Goal: Book appointment/travel/reservation

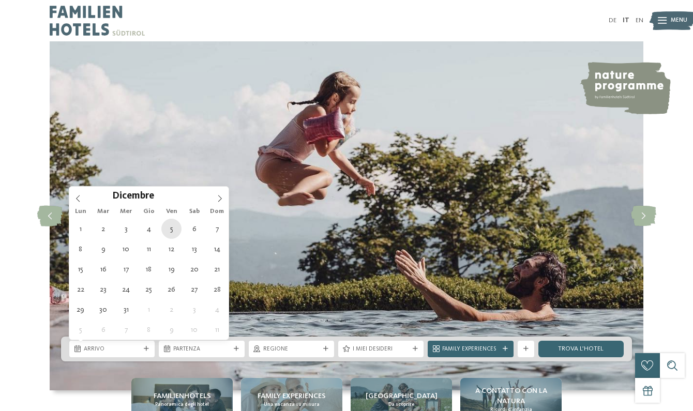
type div "05.12.2025"
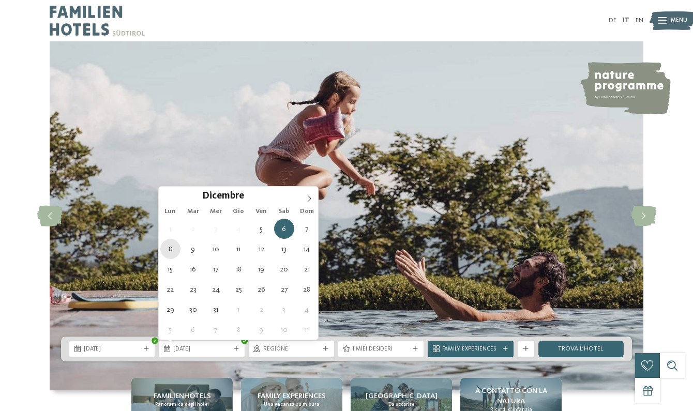
type div "08.12.2025"
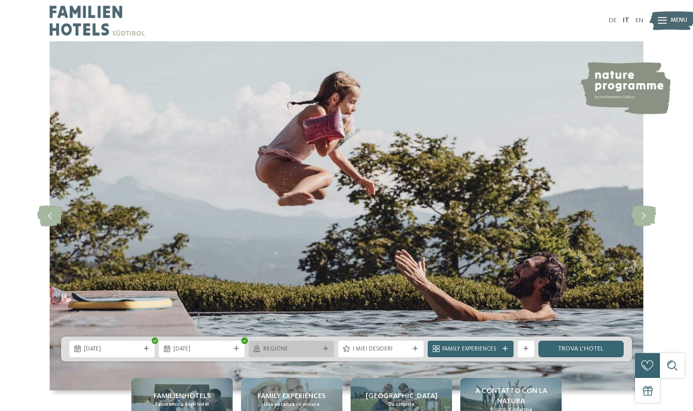
click at [287, 350] on span "Regione" at bounding box center [291, 350] width 56 height 8
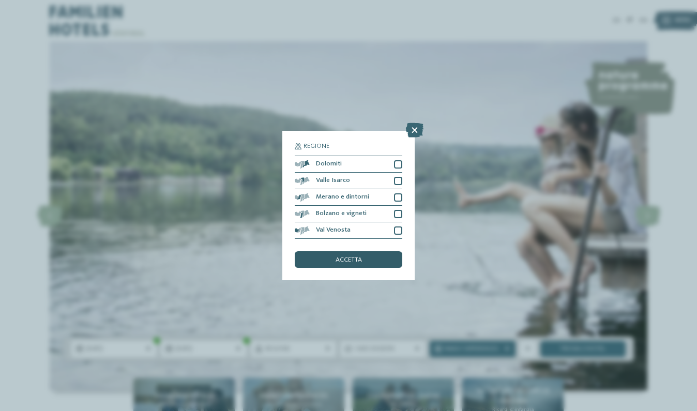
click at [355, 257] on span "accetta" at bounding box center [349, 260] width 26 height 7
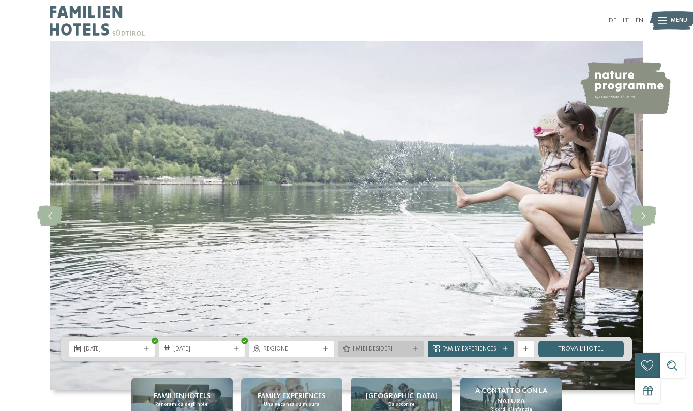
click at [366, 351] on span "I miei desideri" at bounding box center [381, 350] width 56 height 8
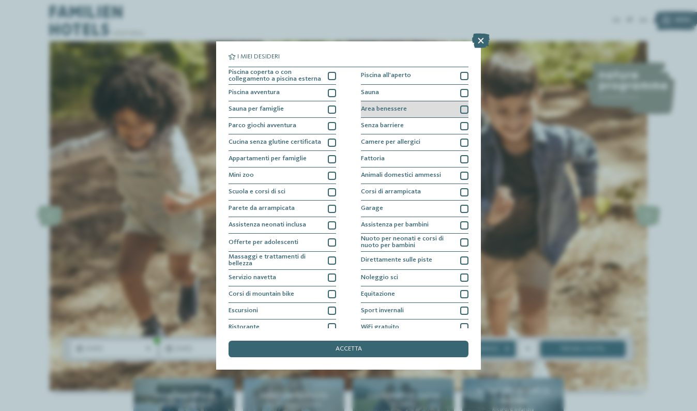
click at [369, 107] on span "Area benessere" at bounding box center [384, 109] width 46 height 7
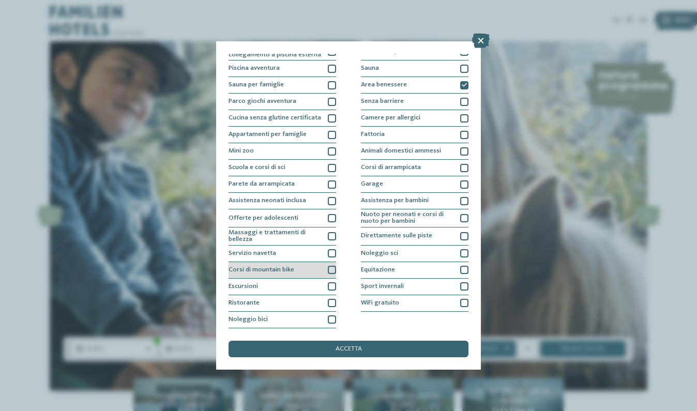
scroll to position [108, 0]
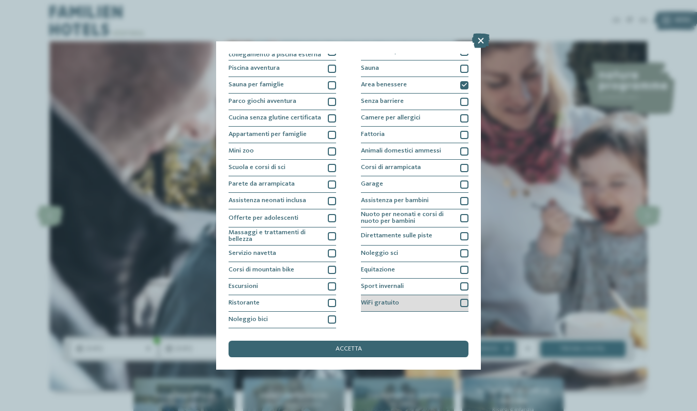
click at [396, 300] on span "WiFi gratuito" at bounding box center [380, 303] width 38 height 7
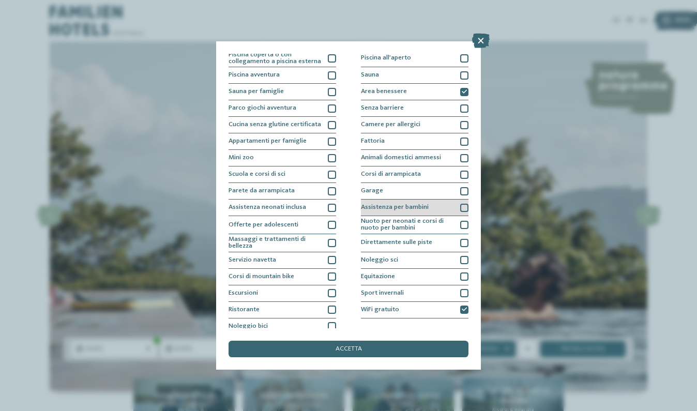
scroll to position [7, 0]
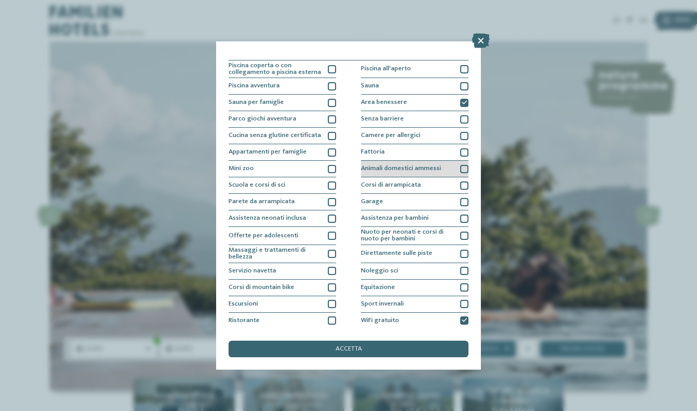
click at [404, 171] on span "Animali domestici ammessi" at bounding box center [401, 169] width 80 height 7
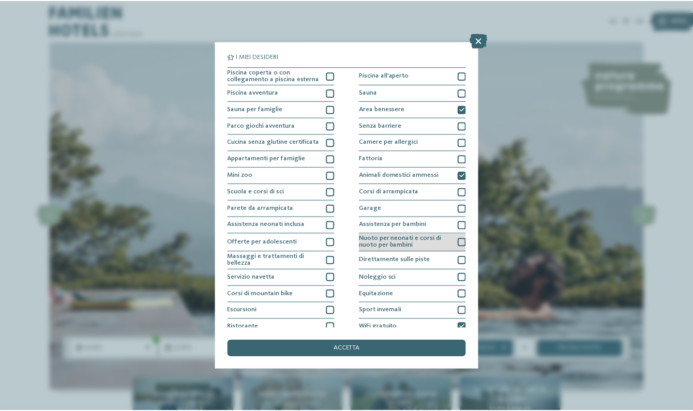
scroll to position [0, 0]
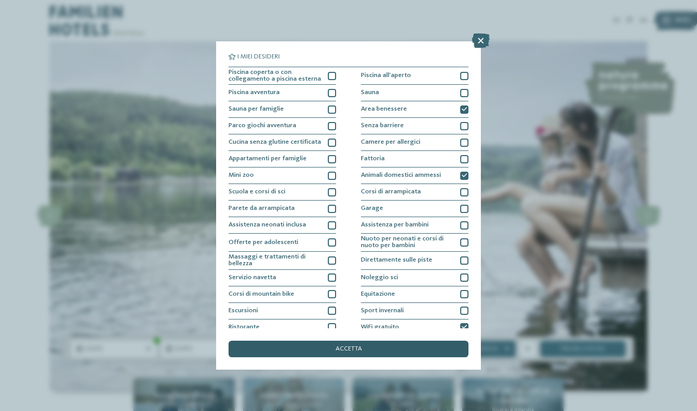
click at [373, 341] on div "accetta" at bounding box center [349, 349] width 240 height 17
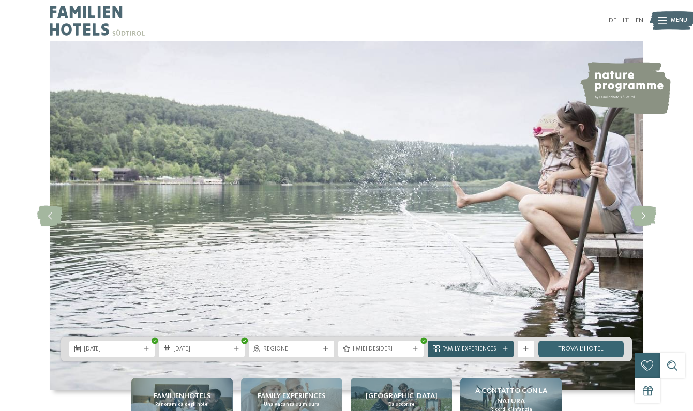
click at [461, 352] on span "Family Experiences" at bounding box center [470, 350] width 56 height 8
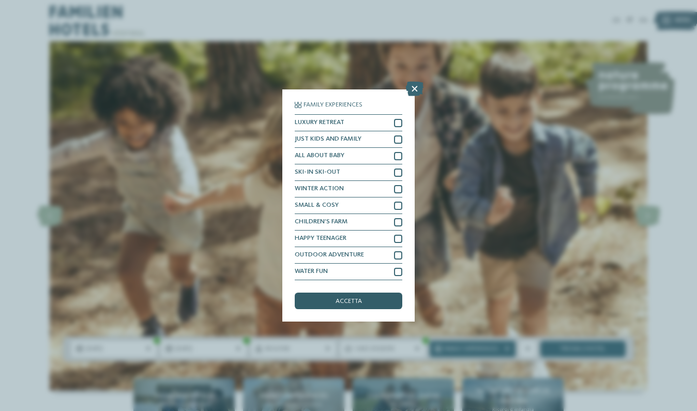
click at [351, 299] on span "accetta" at bounding box center [349, 302] width 26 height 7
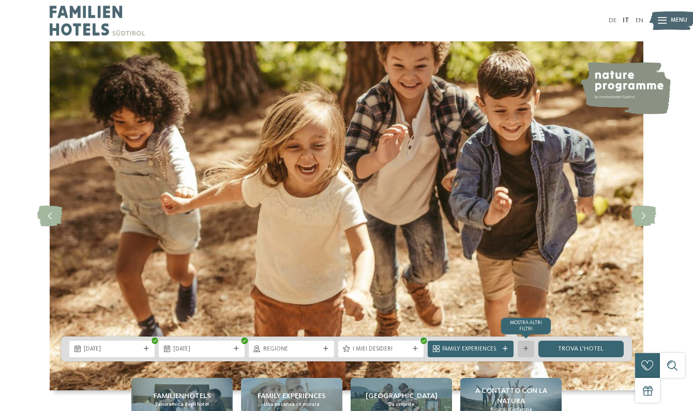
click at [528, 344] on div "mostra altri filtri" at bounding box center [526, 349] width 17 height 17
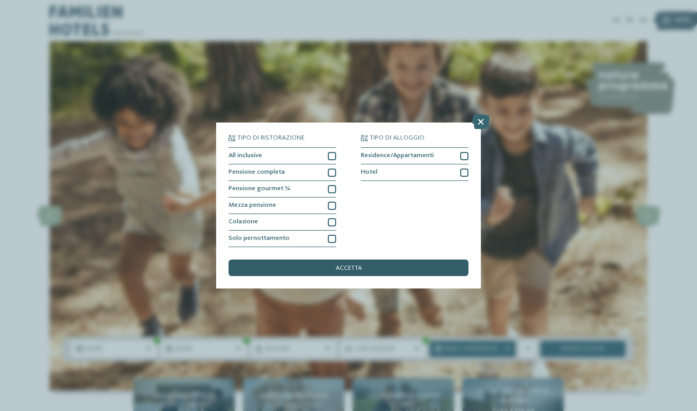
click at [416, 260] on div "accetta" at bounding box center [349, 268] width 240 height 17
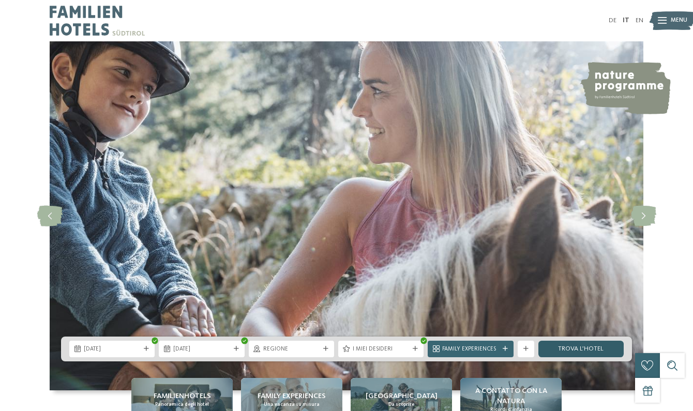
click at [583, 351] on link "trova l’hotel" at bounding box center [581, 349] width 85 height 17
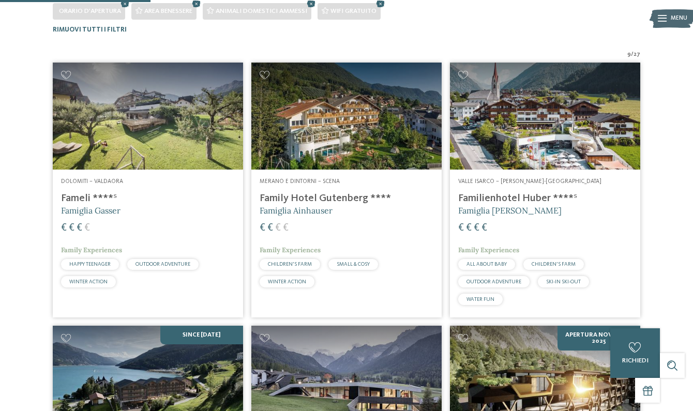
scroll to position [255, 0]
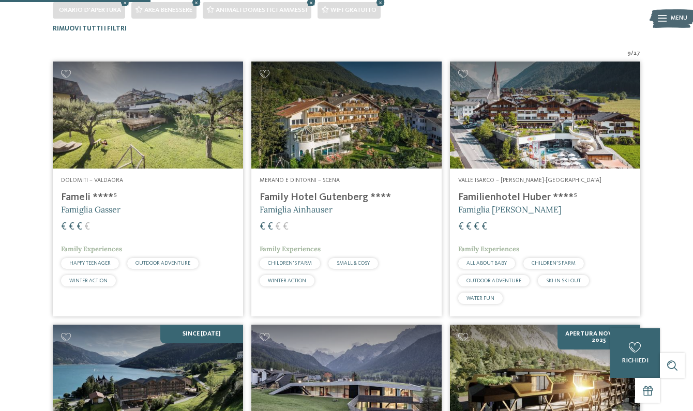
click at [329, 122] on img at bounding box center [346, 115] width 190 height 107
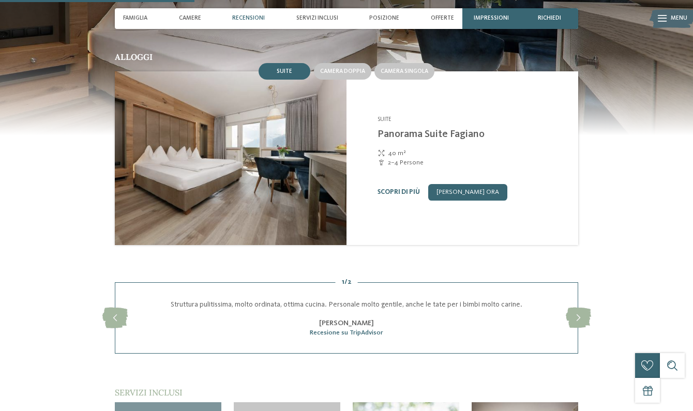
scroll to position [695, 0]
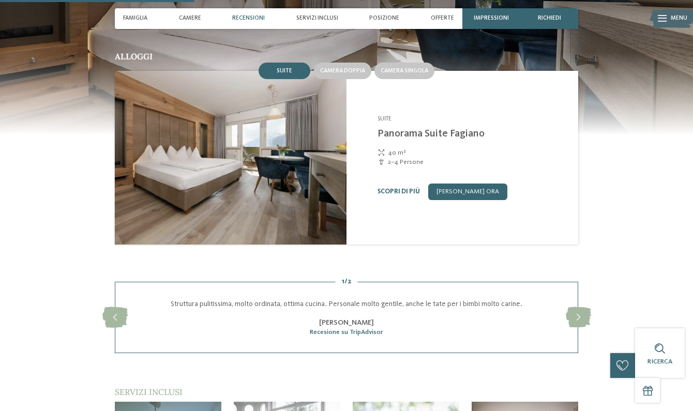
click at [271, 188] on img at bounding box center [231, 158] width 232 height 174
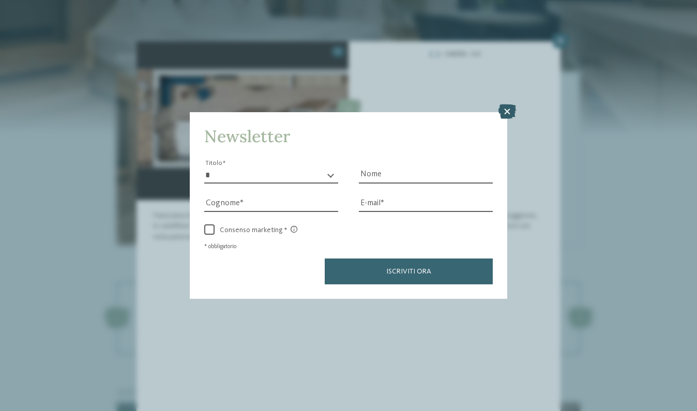
click at [506, 105] on icon at bounding box center [508, 112] width 18 height 14
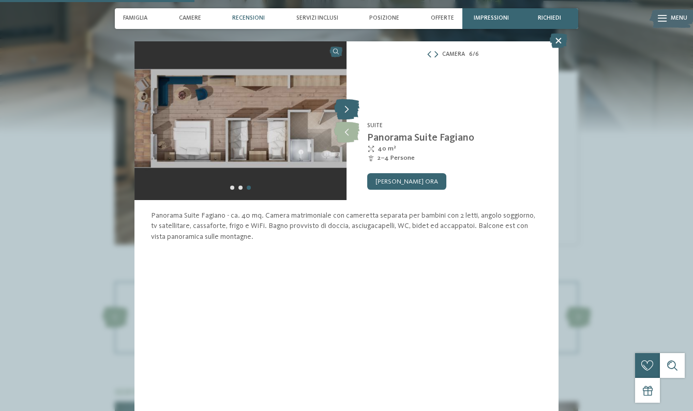
click at [343, 117] on icon at bounding box center [346, 109] width 25 height 21
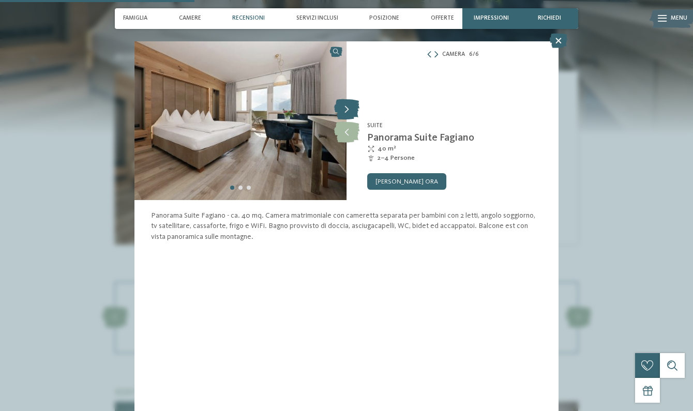
click at [343, 117] on icon at bounding box center [346, 109] width 25 height 21
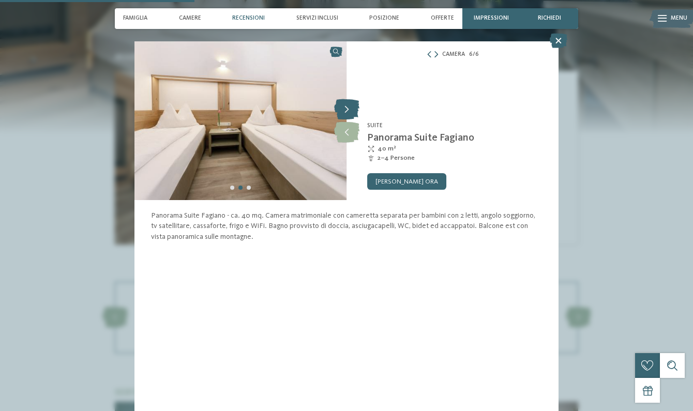
click at [343, 117] on icon at bounding box center [346, 109] width 25 height 21
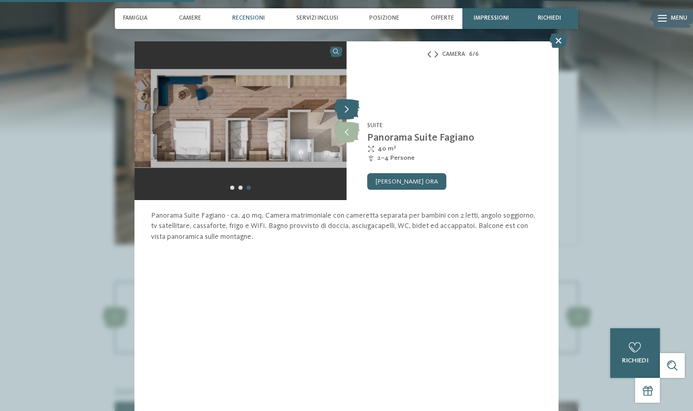
click at [343, 117] on icon at bounding box center [346, 109] width 25 height 21
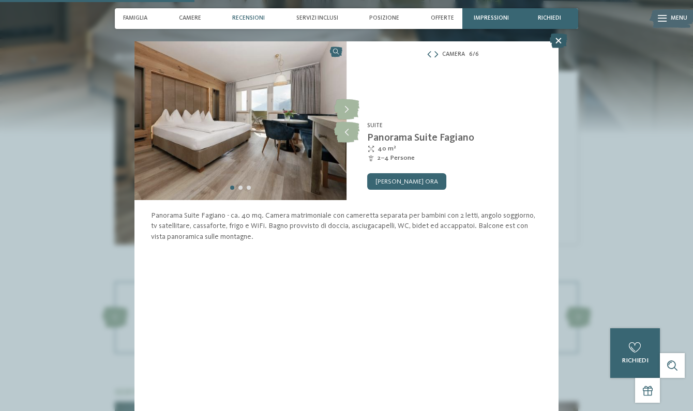
click at [553, 44] on icon at bounding box center [559, 41] width 18 height 14
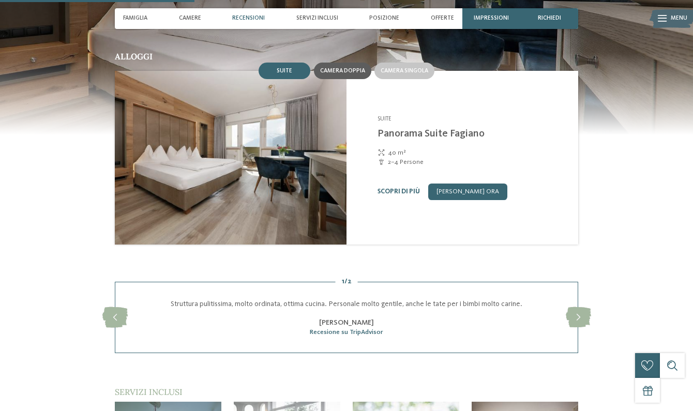
click at [351, 68] on span "Camera doppia" at bounding box center [342, 71] width 45 height 6
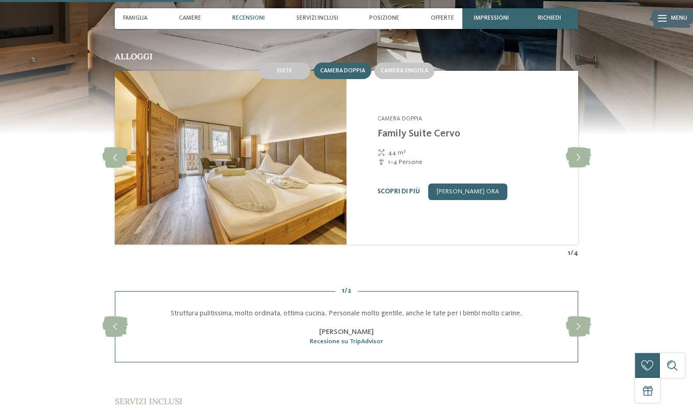
click at [296, 132] on img at bounding box center [231, 158] width 232 height 174
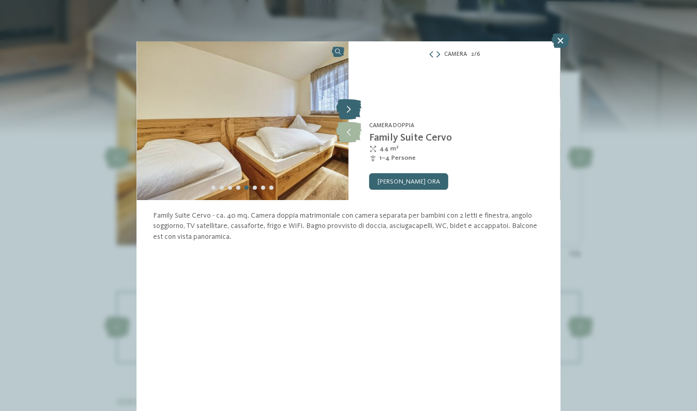
click at [354, 109] on icon at bounding box center [348, 109] width 25 height 21
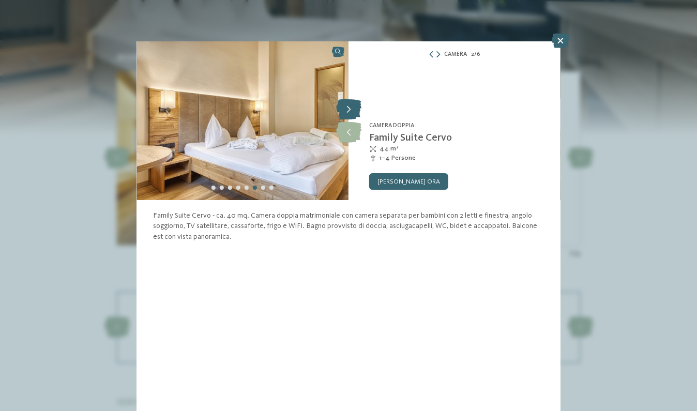
click at [354, 109] on icon at bounding box center [348, 109] width 25 height 21
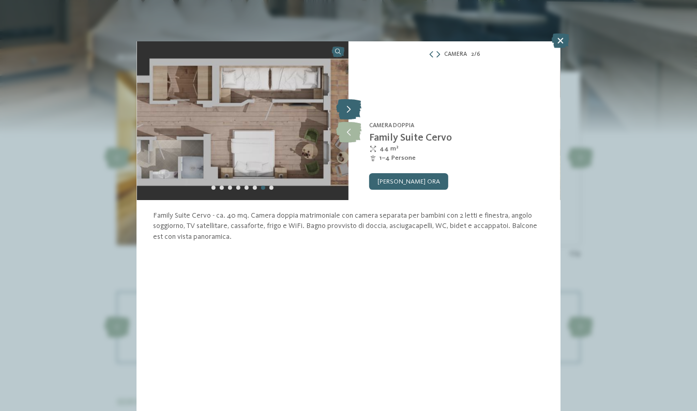
click at [354, 109] on icon at bounding box center [348, 109] width 25 height 21
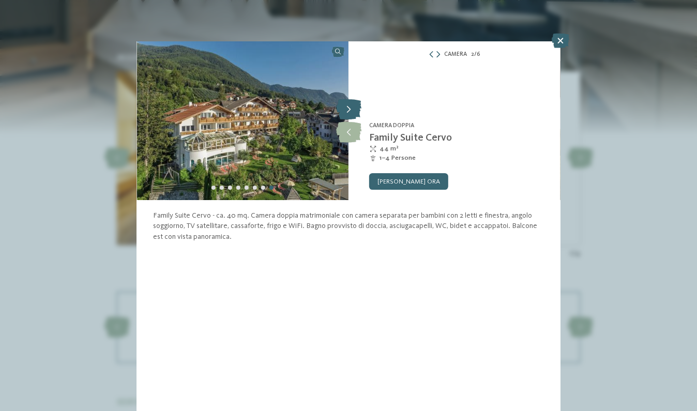
click at [354, 109] on icon at bounding box center [348, 109] width 25 height 21
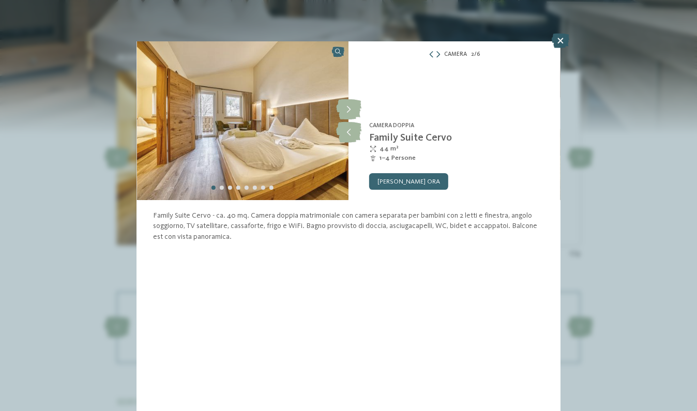
click at [560, 41] on icon at bounding box center [561, 41] width 18 height 14
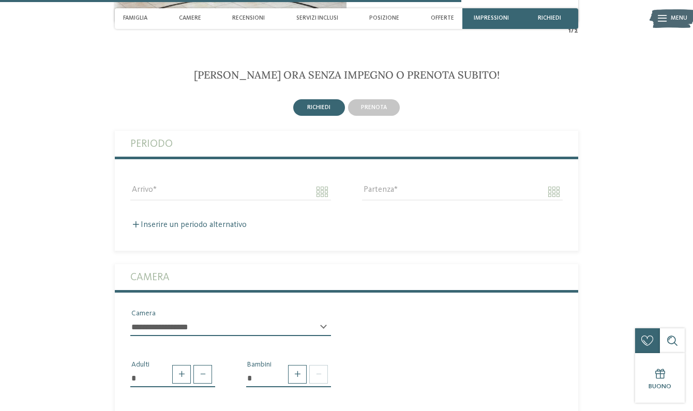
scroll to position [1668, 0]
